Goal: Book appointment/travel/reservation

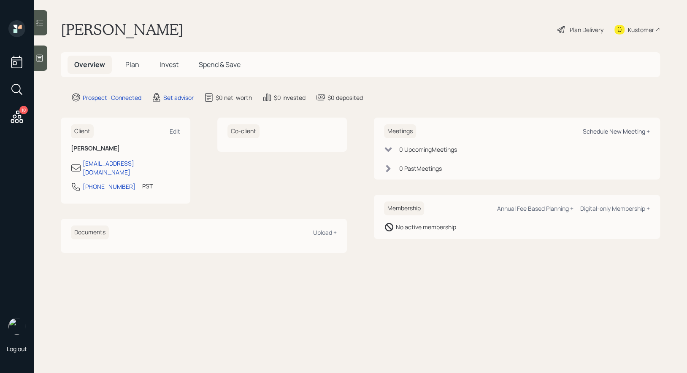
click at [598, 131] on div "Schedule New Meeting +" at bounding box center [616, 131] width 67 height 8
select select "round-[PERSON_NAME]"
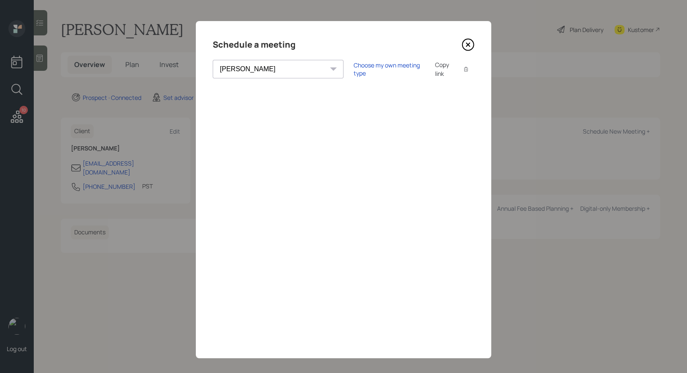
click at [260, 69] on select "[PERSON_NAME] [PERSON_NAME] [PERSON_NAME] [PERSON_NAME] [PERSON_NAME] [PERSON_N…" at bounding box center [278, 69] width 131 height 19
click at [354, 70] on div "Choose my own meeting type" at bounding box center [389, 69] width 71 height 16
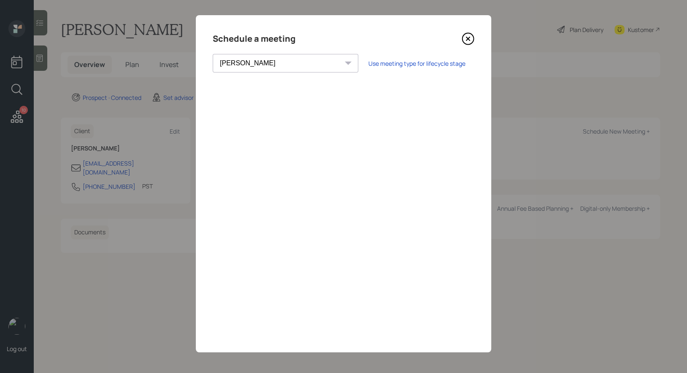
click at [469, 38] on icon at bounding box center [468, 38] width 13 height 13
